Goal: Navigation & Orientation: Find specific page/section

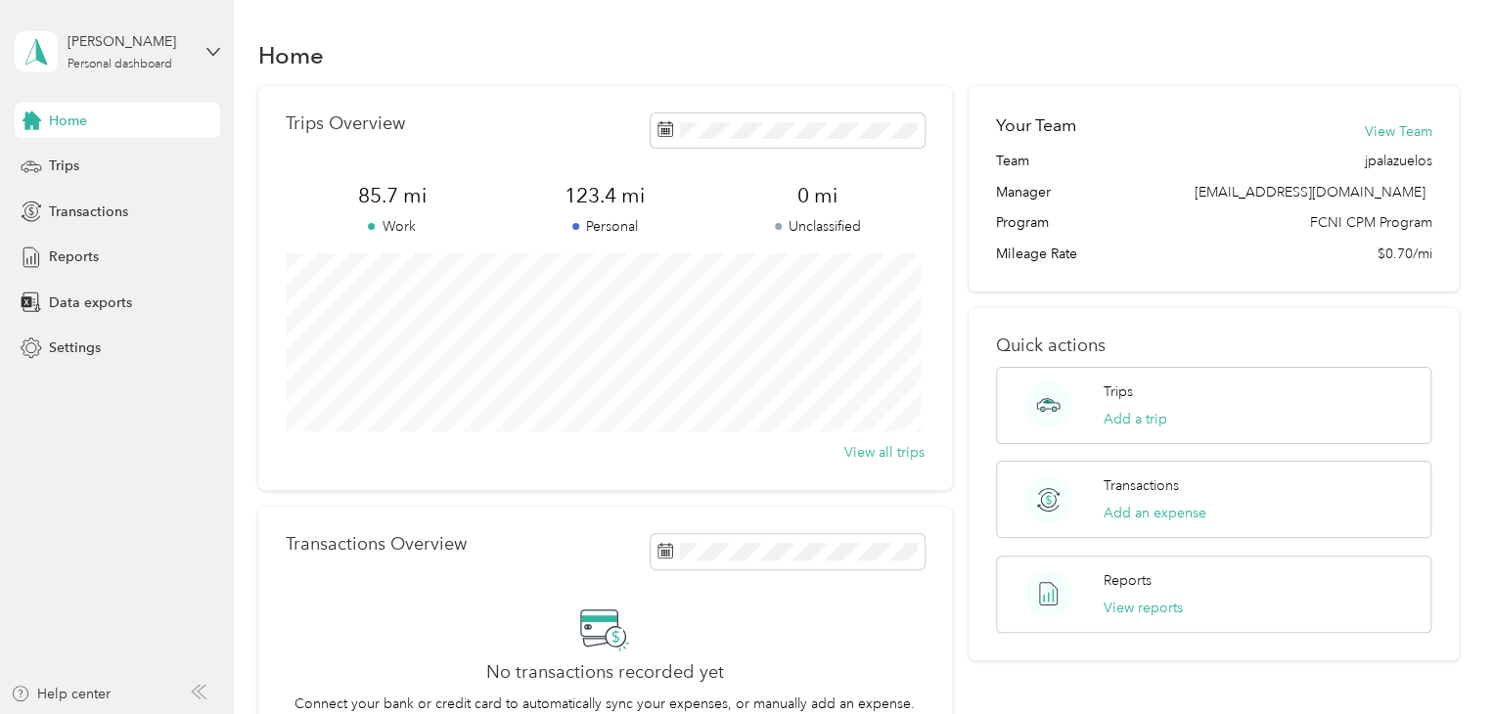
click at [454, 585] on div "Transactions Overview No transactions recorded yet Connect your bank or credit …" at bounding box center [604, 639] width 693 height 265
click at [102, 165] on div "Trips" at bounding box center [117, 166] width 205 height 35
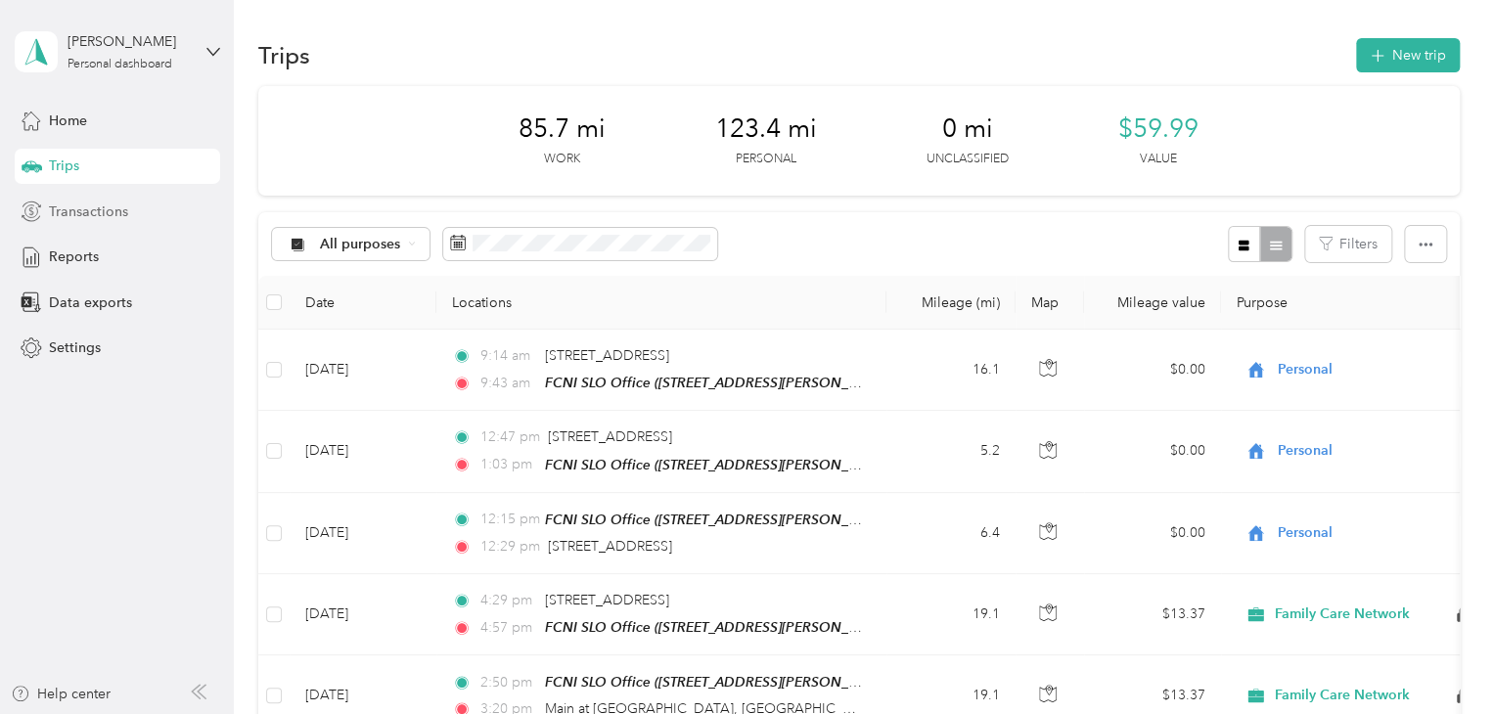
click at [110, 202] on span "Transactions" at bounding box center [88, 211] width 79 height 21
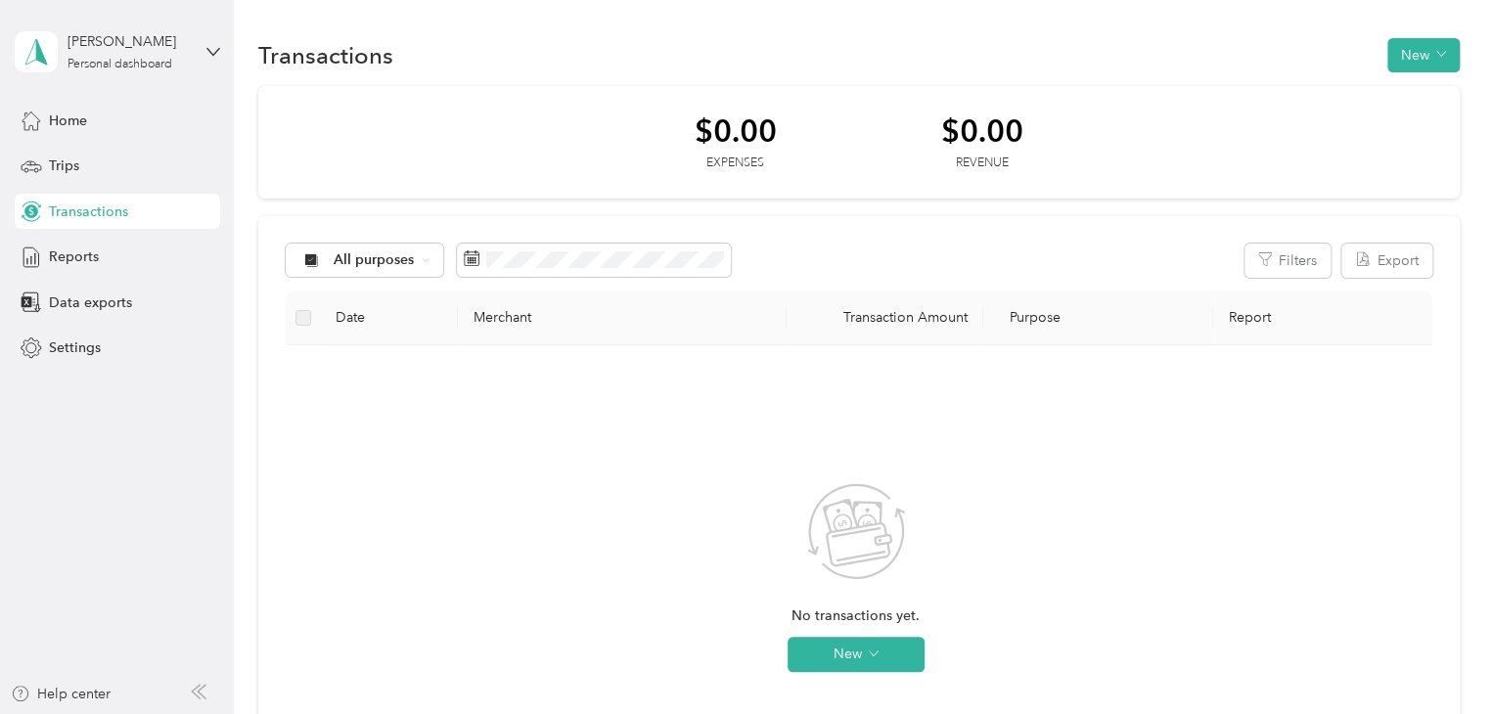
click at [634, 286] on div "All purposes Filters Export Date Merchant Transaction Amount Purpose Report No …" at bounding box center [858, 569] width 1201 height 706
click at [628, 274] on span at bounding box center [594, 260] width 274 height 33
click at [105, 153] on div "Trips" at bounding box center [117, 166] width 205 height 35
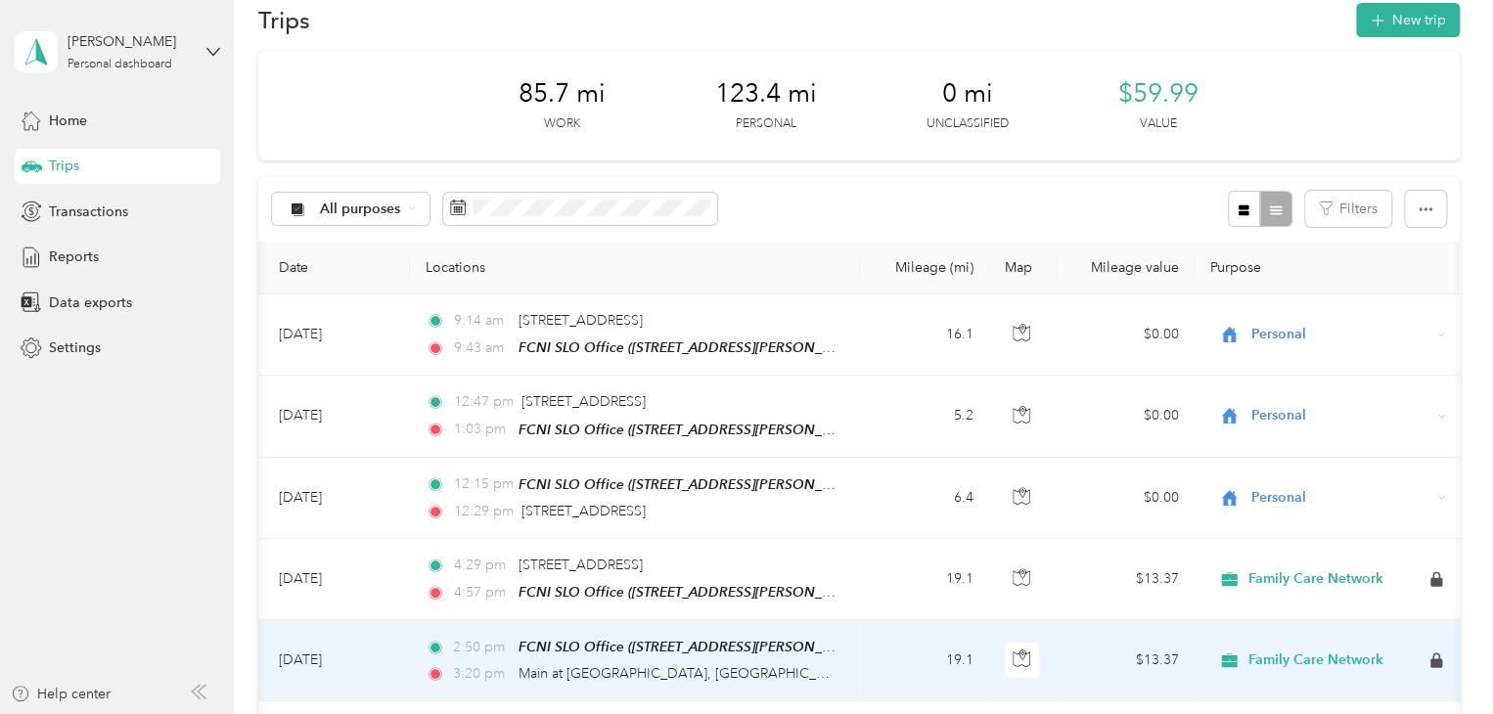
scroll to position [30, 0]
